Goal: Transaction & Acquisition: Purchase product/service

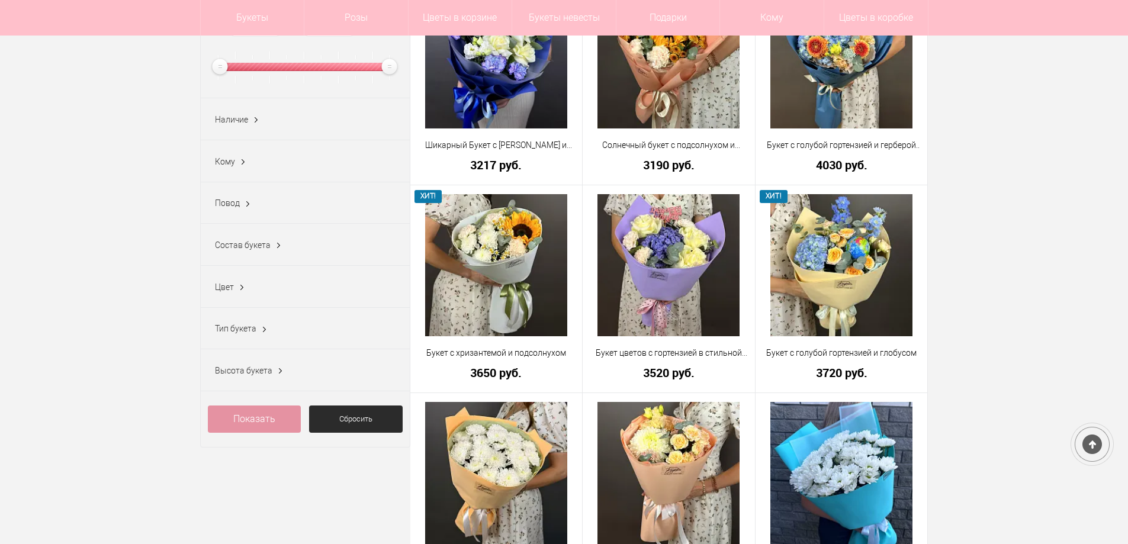
scroll to position [533, 0]
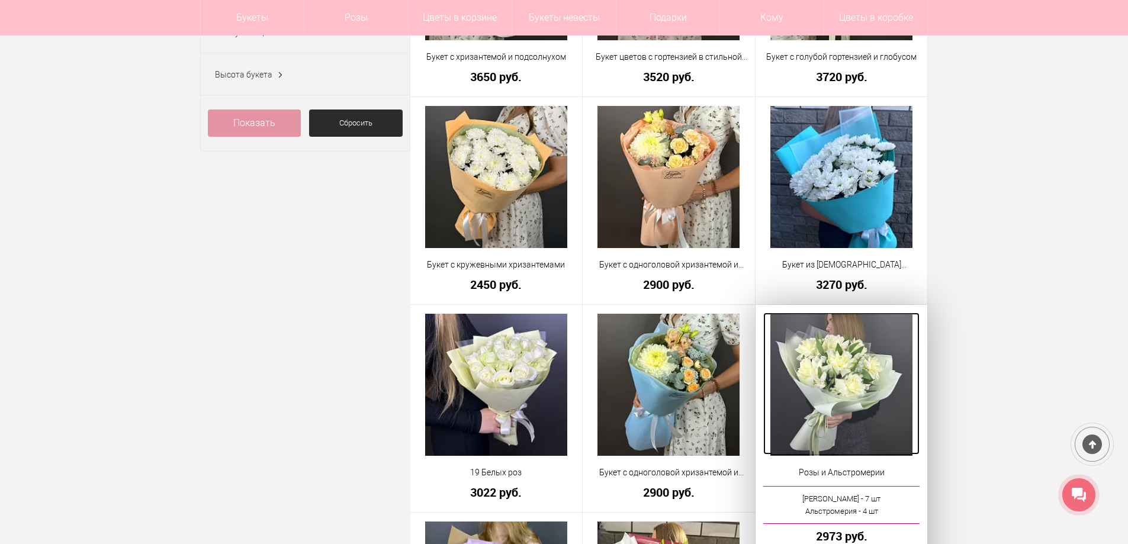
click at [864, 386] on img at bounding box center [842, 385] width 142 height 142
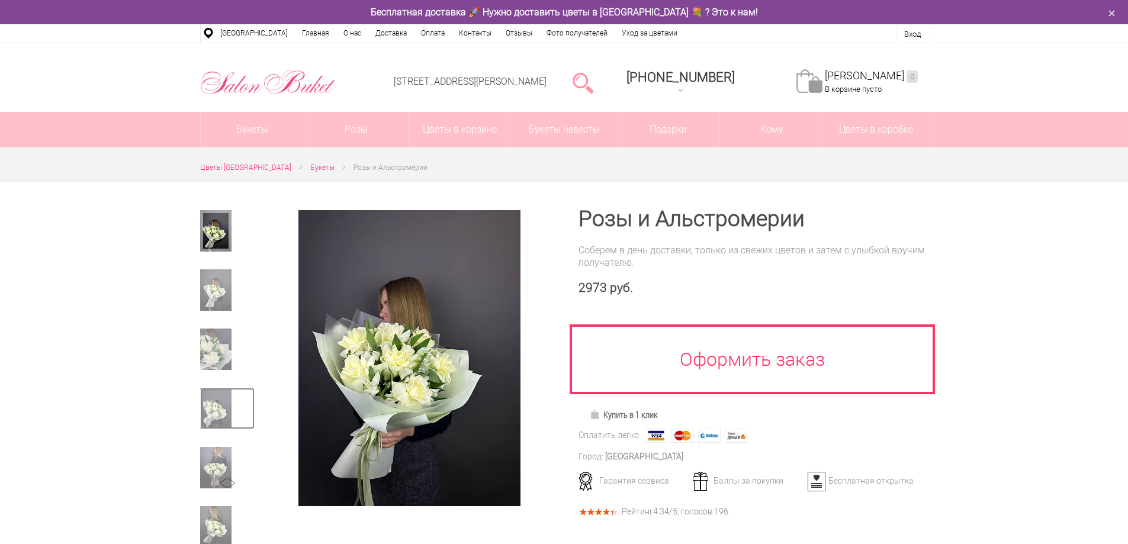
click at [216, 416] on img at bounding box center [215, 408] width 31 height 41
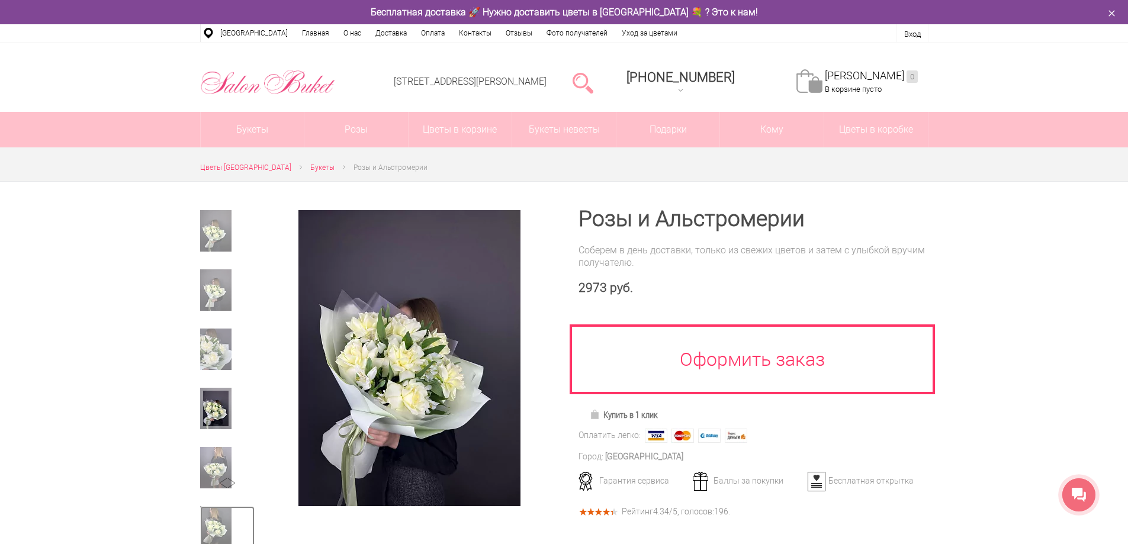
click at [214, 518] on img at bounding box center [215, 526] width 31 height 41
